Goal: Find specific page/section: Find specific page/section

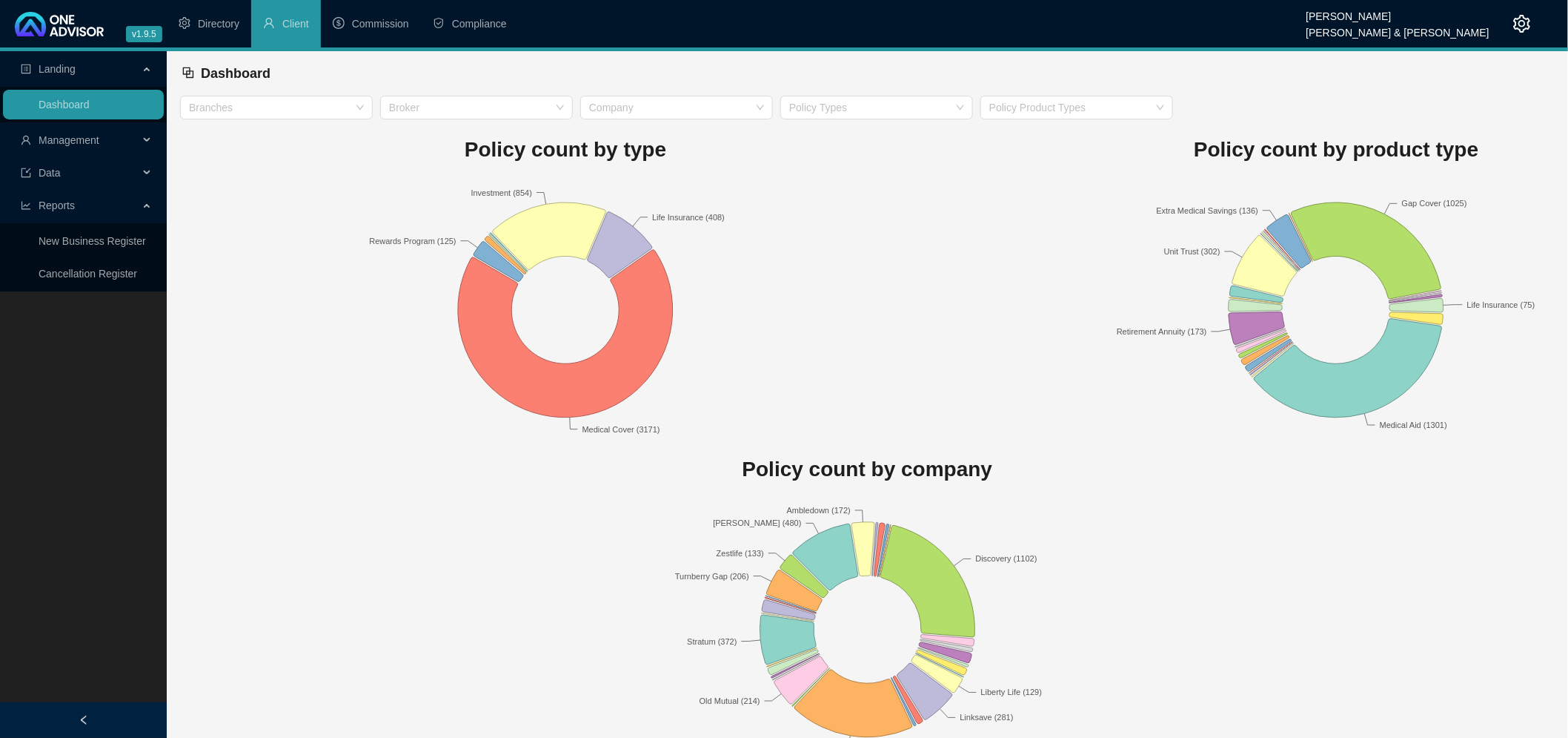
click at [81, 142] on span "Management" at bounding box center [69, 140] width 61 height 12
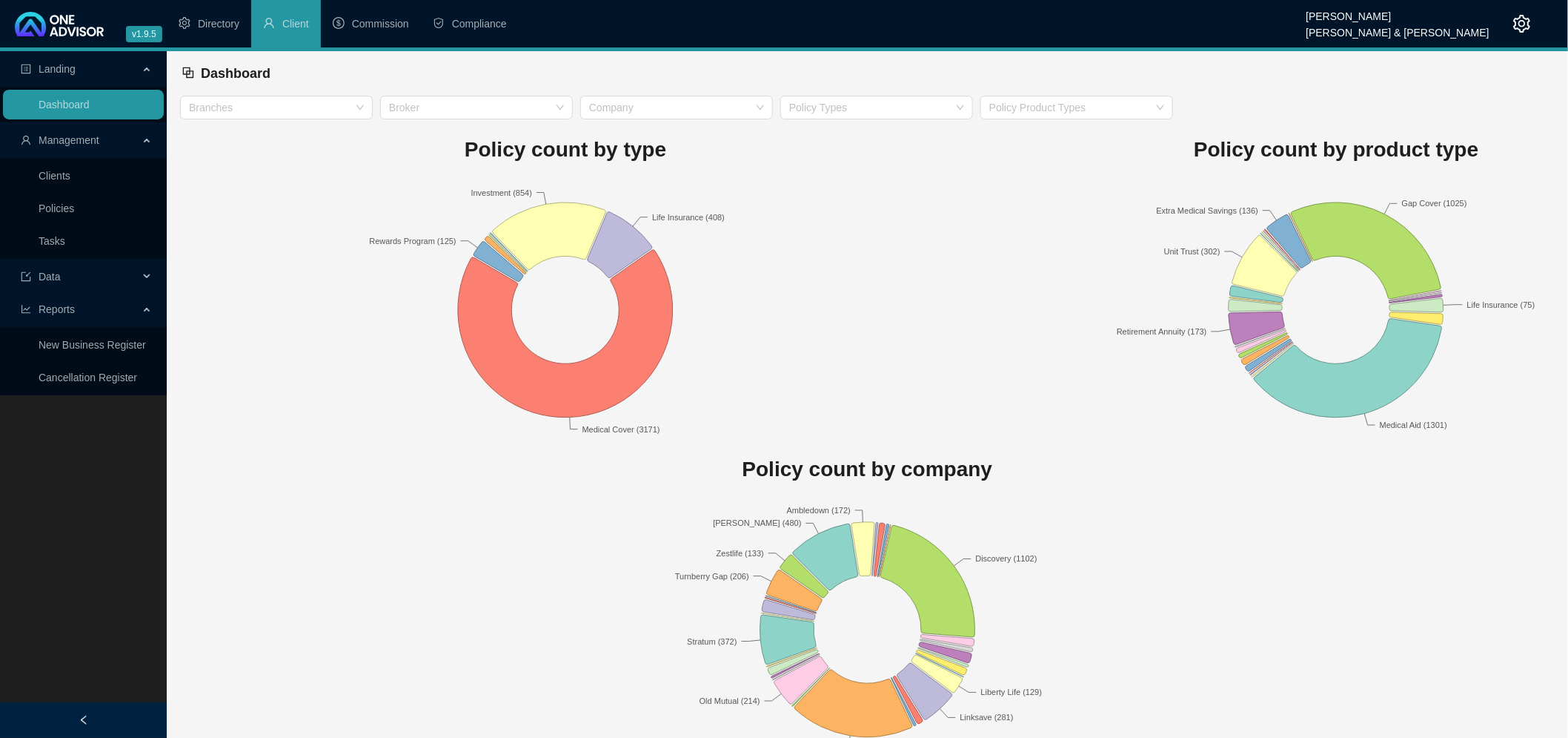
click at [50, 174] on link "Clients" at bounding box center [55, 176] width 32 height 12
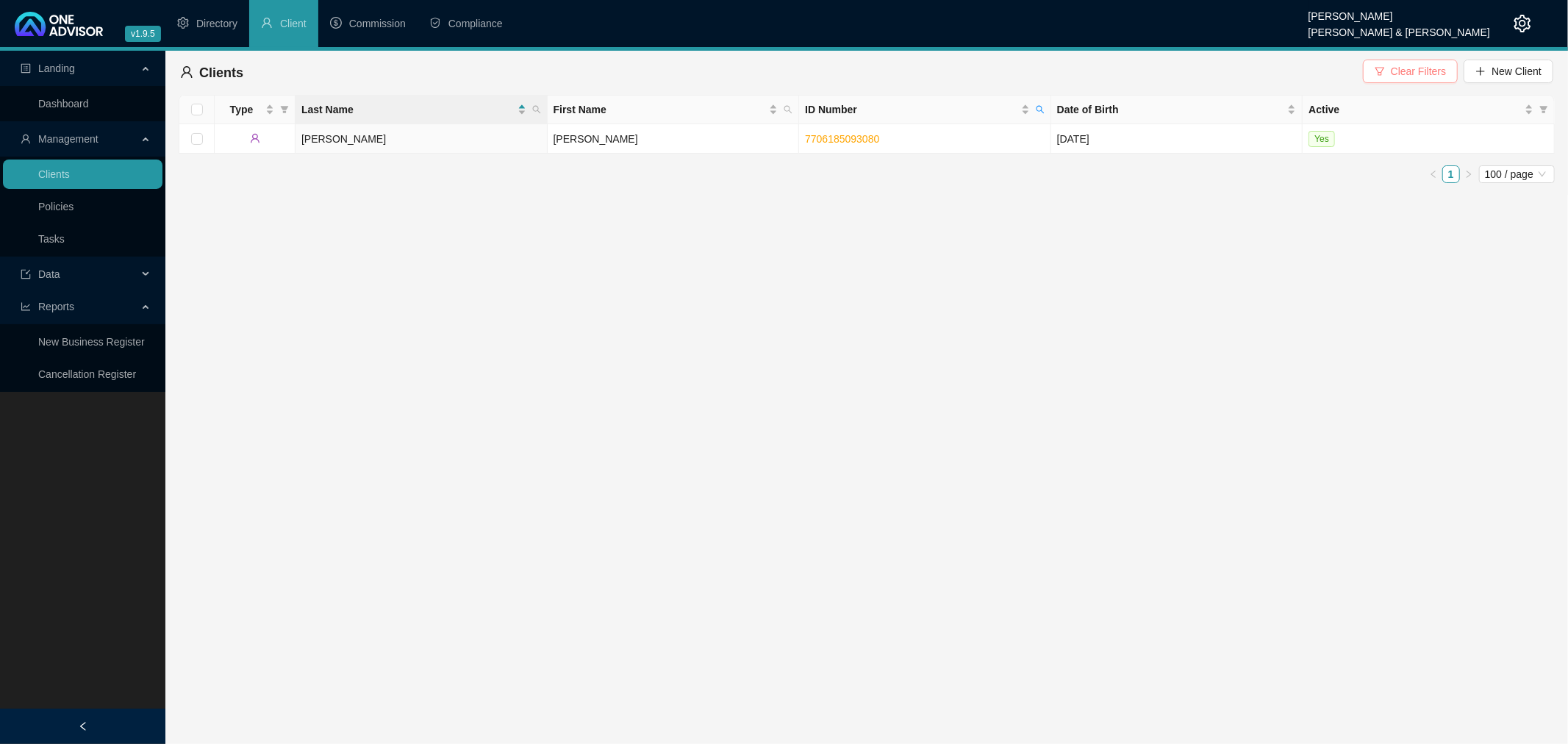
click at [1415, 72] on span "Clear Filters" at bounding box center [1418, 71] width 55 height 16
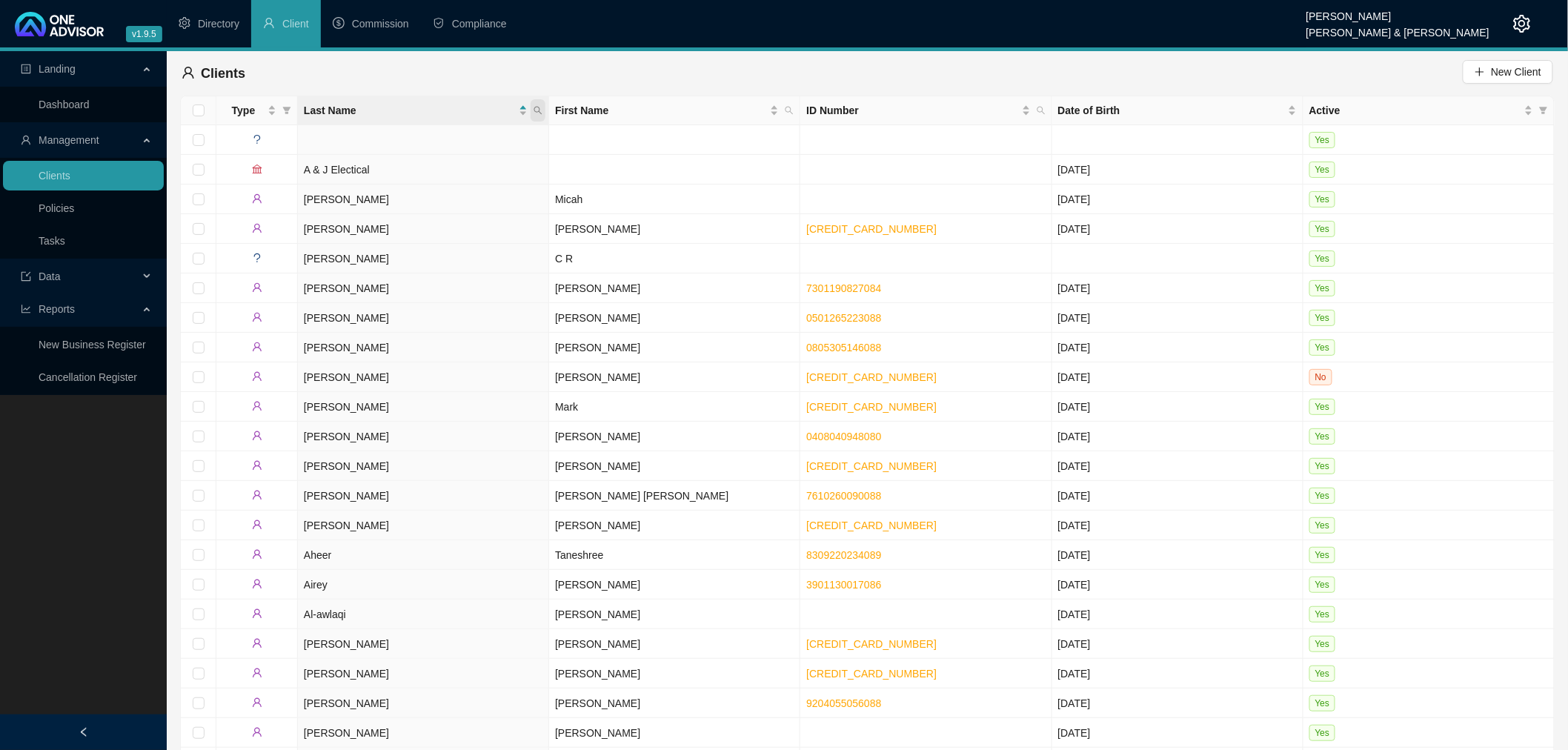
click at [540, 108] on icon "search" at bounding box center [538, 110] width 9 height 9
type input "[PERSON_NAME]"
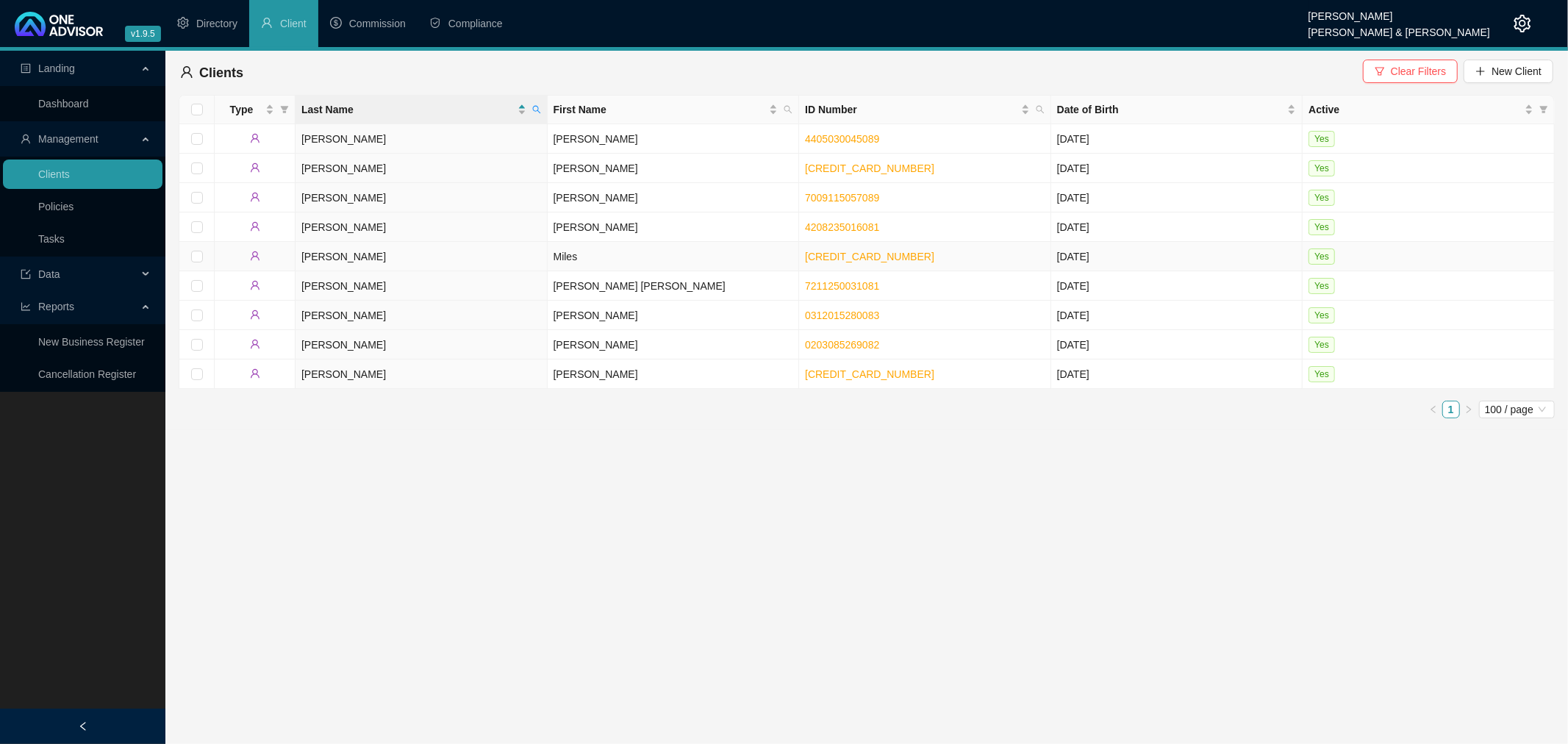
click at [598, 255] on td "Miles" at bounding box center [674, 256] width 252 height 29
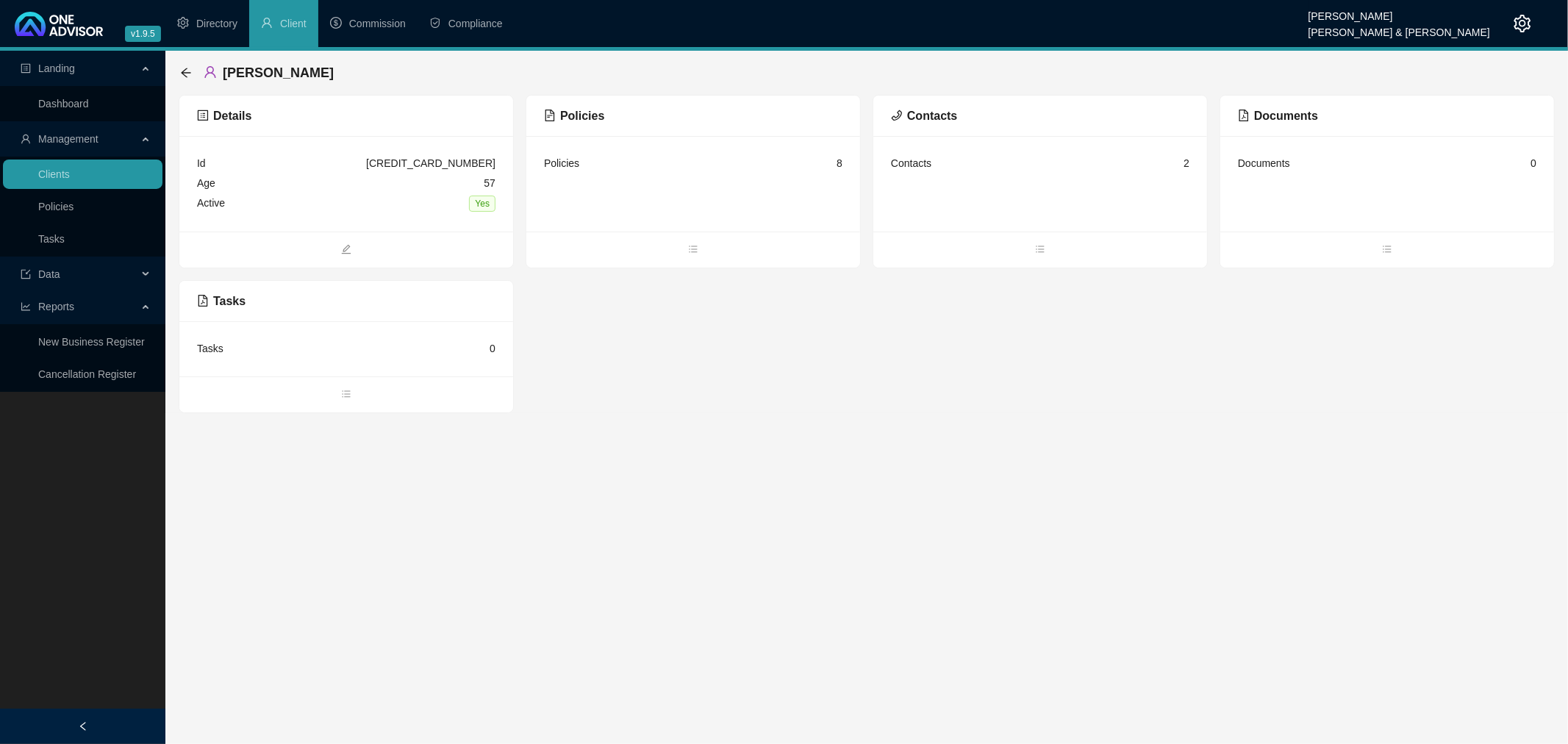
click at [1013, 165] on div "Contacts 2" at bounding box center [1040, 163] width 298 height 20
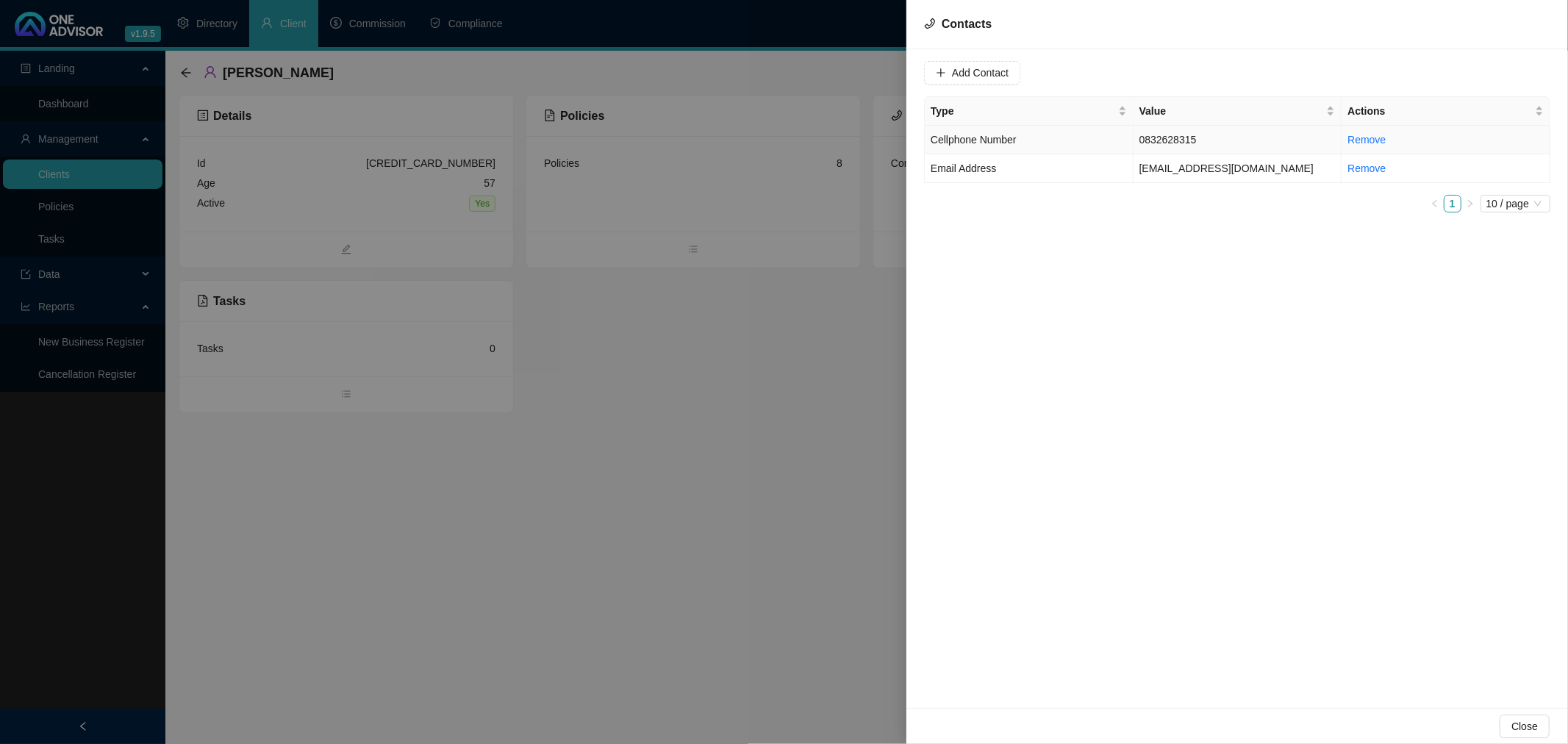
click at [1184, 138] on td "0832628315" at bounding box center [1238, 140] width 208 height 29
click at [987, 70] on input "0832628315" at bounding box center [1033, 73] width 147 height 23
click at [1294, 167] on td "[EMAIL_ADDRESS][DOMAIN_NAME]" at bounding box center [1238, 168] width 208 height 29
drag, startPoint x: 1090, startPoint y: 72, endPoint x: 928, endPoint y: 75, distance: 162.0
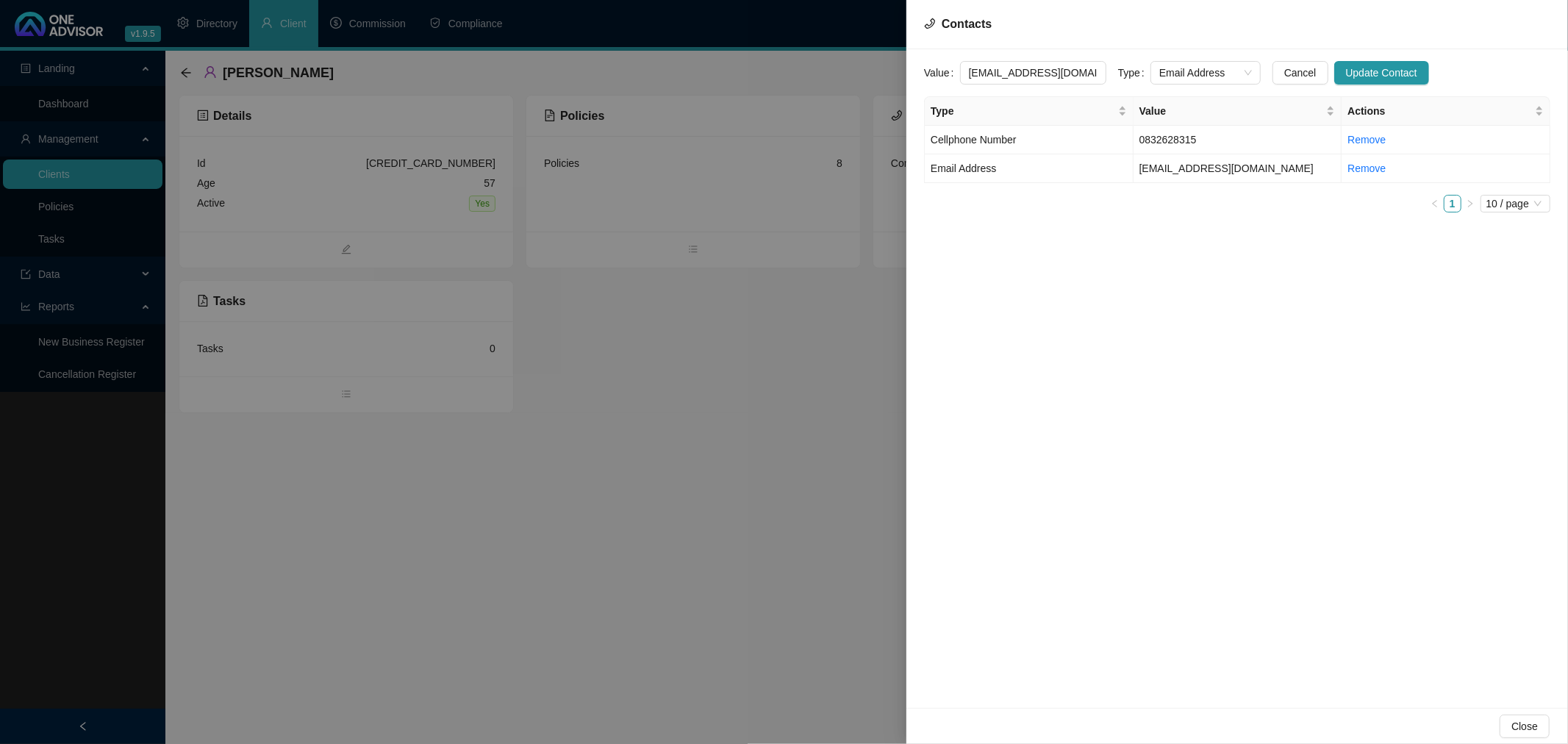
click at [928, 75] on div "Value [EMAIL_ADDRESS][DOMAIN_NAME]" at bounding box center [1015, 73] width 182 height 23
click at [812, 359] on div at bounding box center [784, 372] width 1568 height 744
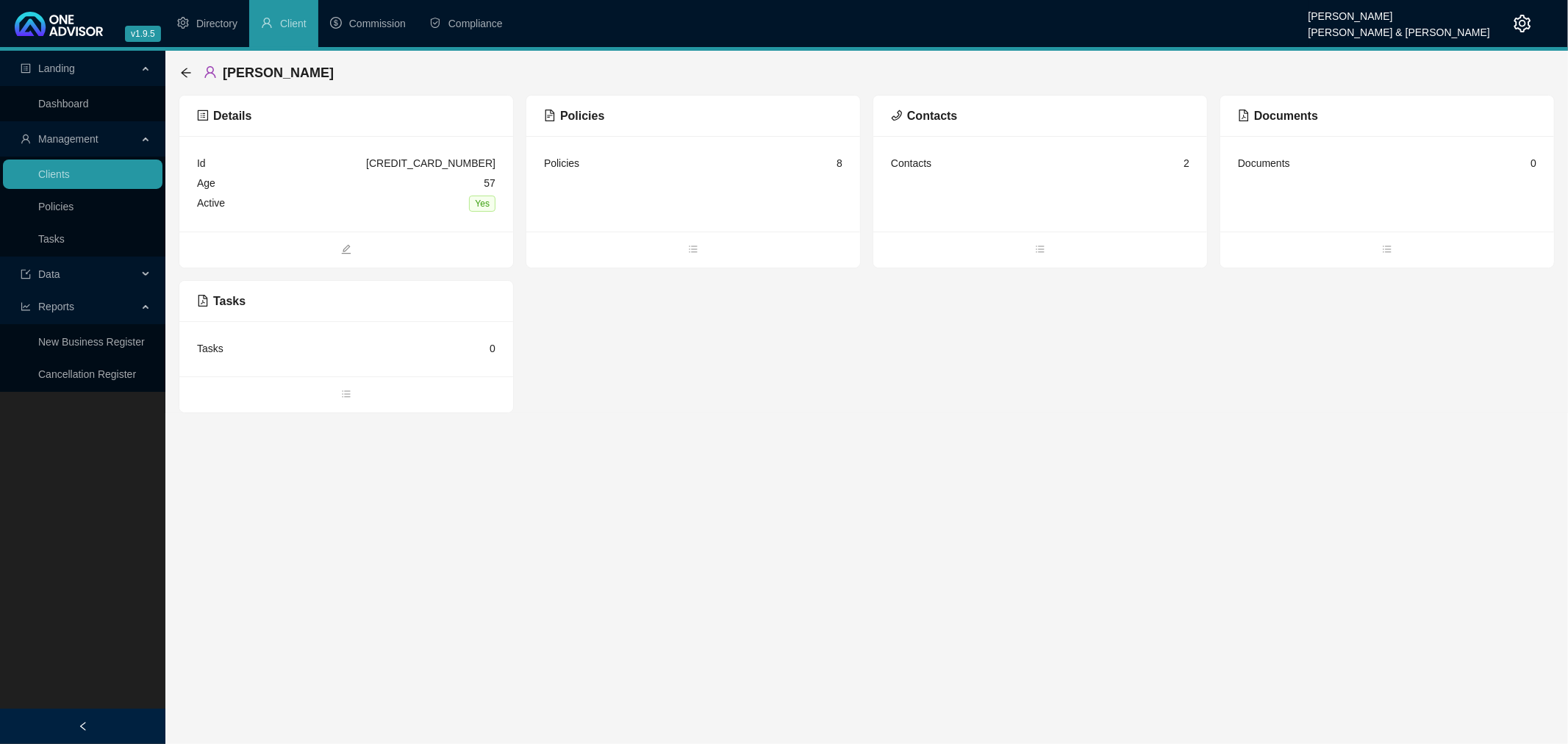
click at [759, 350] on div "Details Id [CREDIT_CARD_NUMBER] Age [DEMOGRAPHIC_DATA] Active Yes Policies Poli…" at bounding box center [867, 254] width 1376 height 318
click at [706, 390] on div "Details Id [CREDIT_CARD_NUMBER] Age [DEMOGRAPHIC_DATA] Active Yes Policies Poli…" at bounding box center [867, 254] width 1376 height 318
click at [701, 430] on main "Landing Dashboard Management Clients Policies Tasks Data Reports New Business R…" at bounding box center [784, 397] width 1568 height 693
click at [52, 233] on link "Tasks" at bounding box center [51, 239] width 26 height 12
